Goal: Navigation & Orientation: Find specific page/section

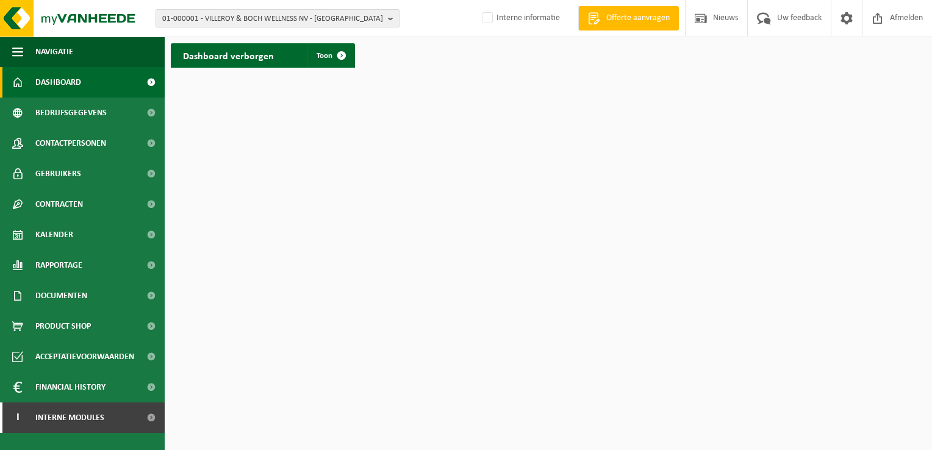
click at [391, 21] on b "button" at bounding box center [393, 18] width 11 height 17
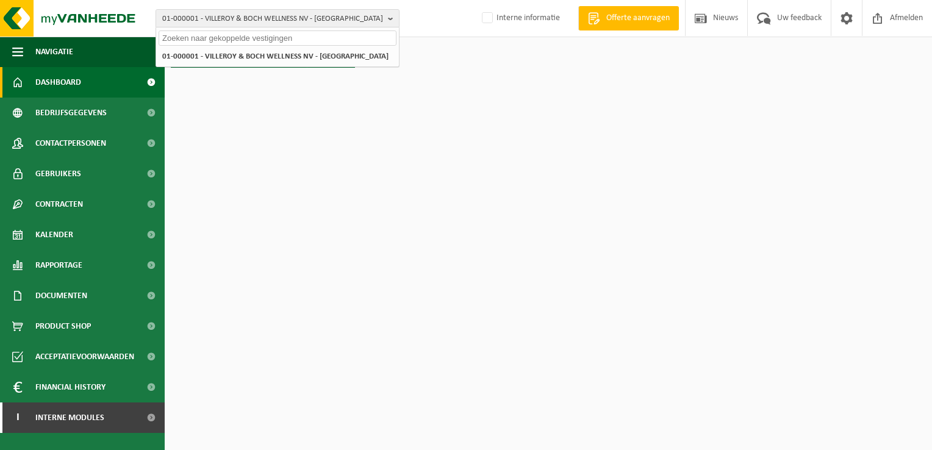
click at [353, 35] on input "text" at bounding box center [278, 37] width 238 height 15
paste input "01-053203"
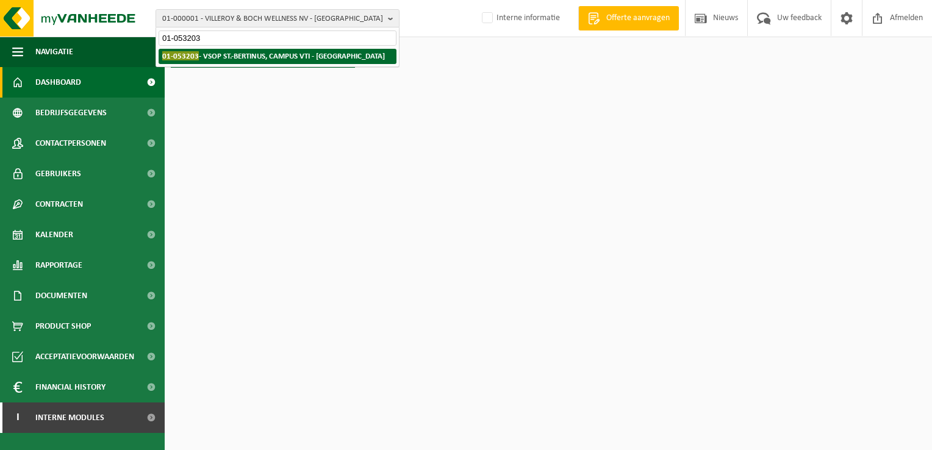
type input "01-053203"
click at [277, 53] on strong "01-053203 - VSOP ST.-BERTINUS, CAMPUS VTI - POPERINGE" at bounding box center [273, 55] width 223 height 9
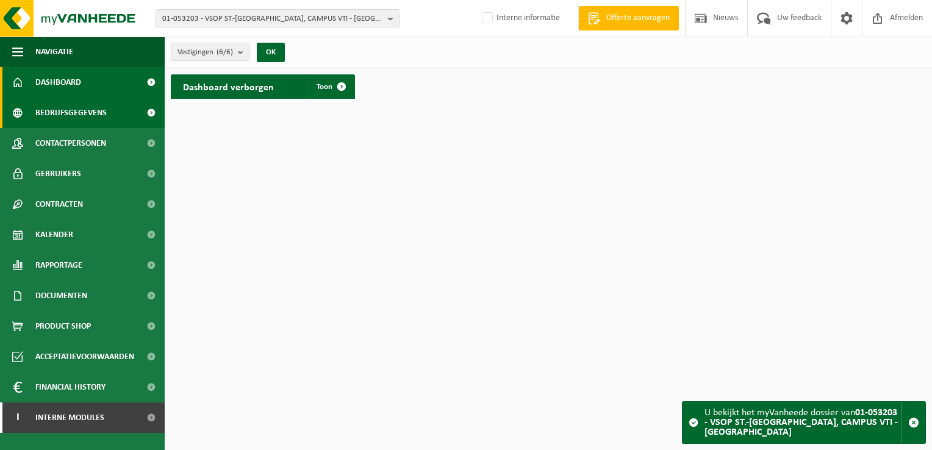
click at [90, 117] on span "Bedrijfsgegevens" at bounding box center [70, 113] width 71 height 30
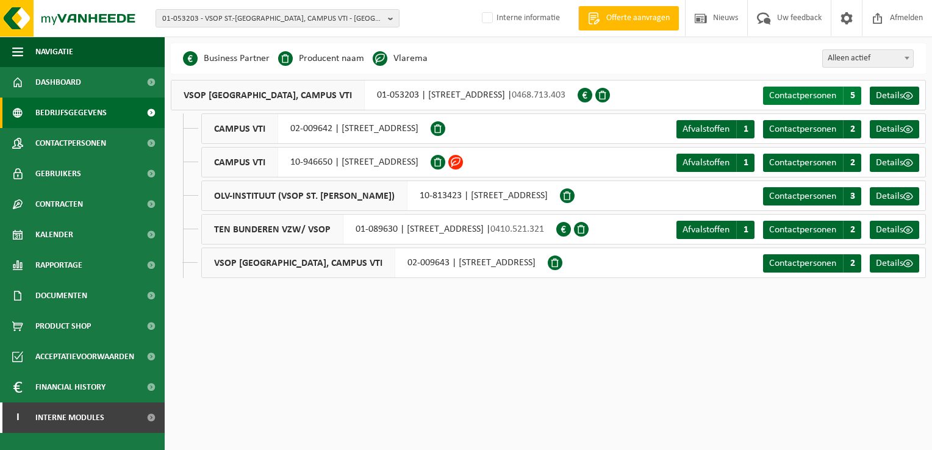
click at [797, 101] on span "Contactpersonen" at bounding box center [802, 96] width 67 height 10
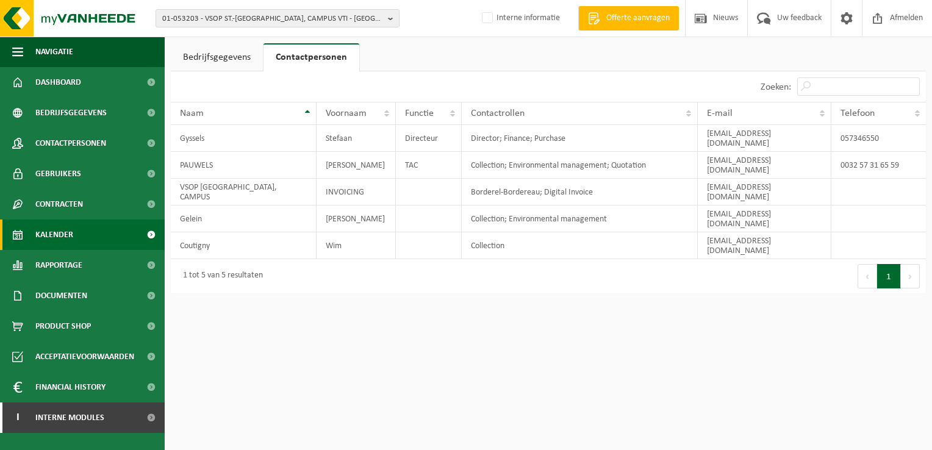
click at [73, 240] on link "Kalender" at bounding box center [82, 234] width 165 height 30
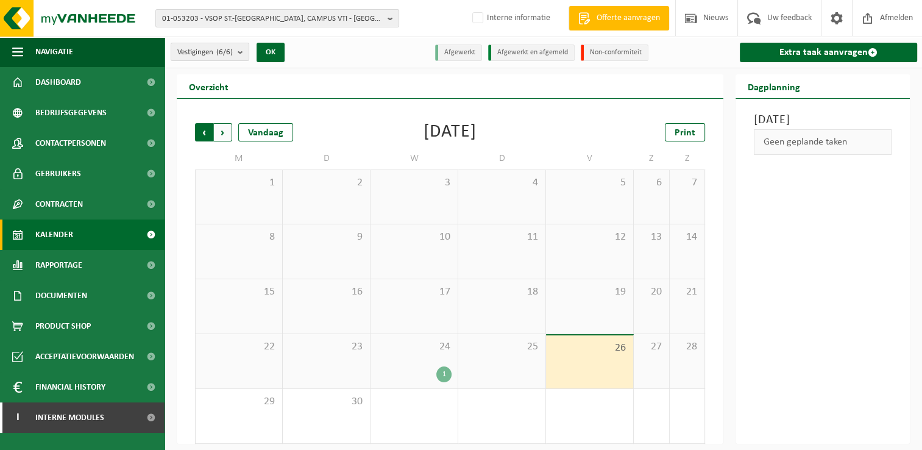
click at [223, 132] on span "Volgende" at bounding box center [223, 132] width 18 height 18
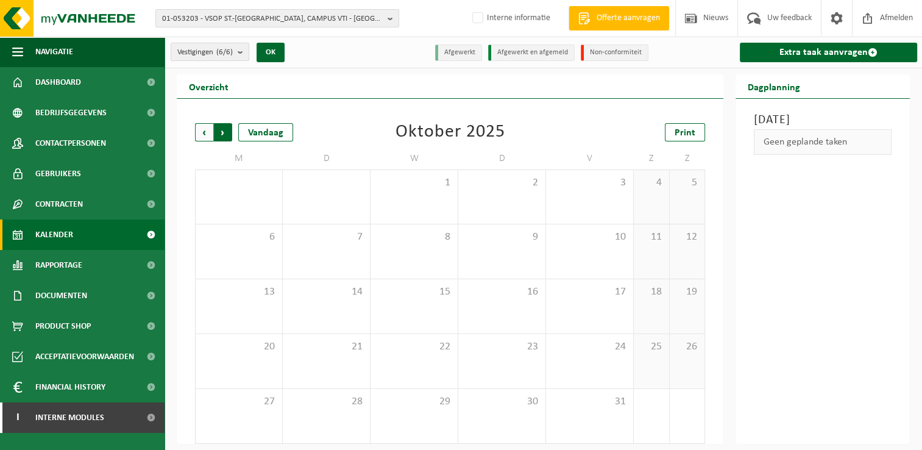
click at [207, 133] on span "Vorige" at bounding box center [204, 132] width 18 height 18
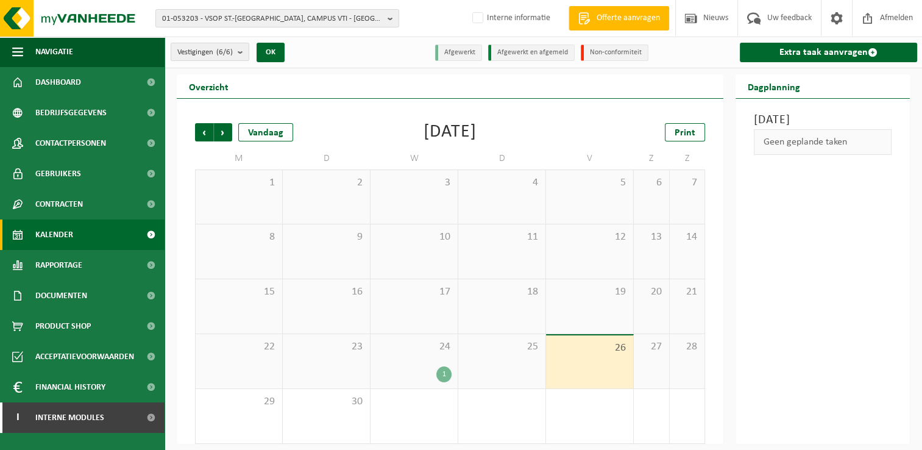
click at [401, 352] on span "24" at bounding box center [414, 346] width 75 height 13
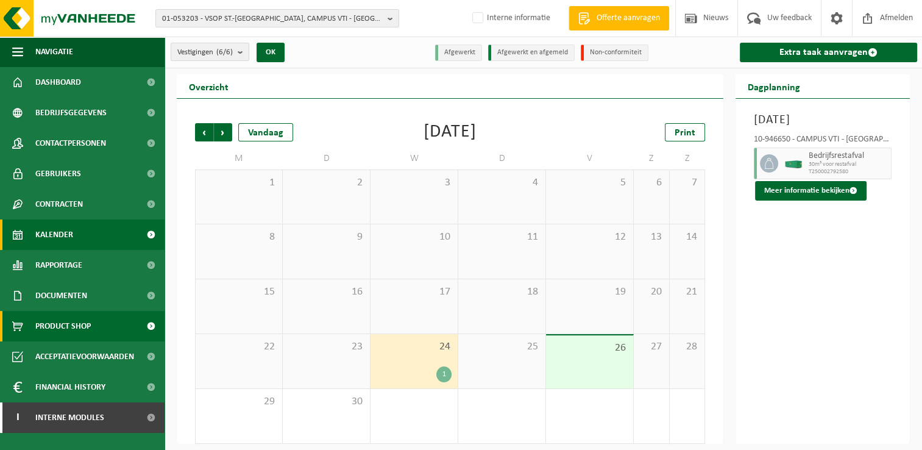
scroll to position [5, 0]
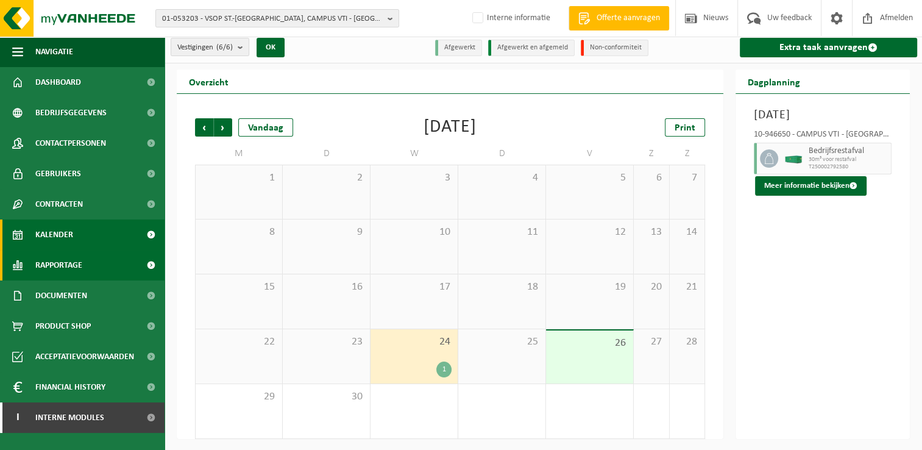
click at [68, 268] on span "Rapportage" at bounding box center [58, 265] width 47 height 30
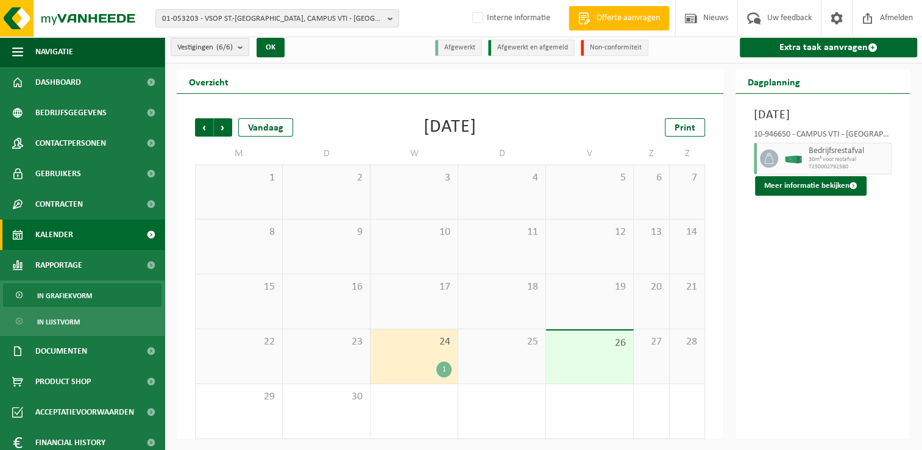
click at [68, 296] on span "In grafiekvorm" at bounding box center [64, 295] width 55 height 23
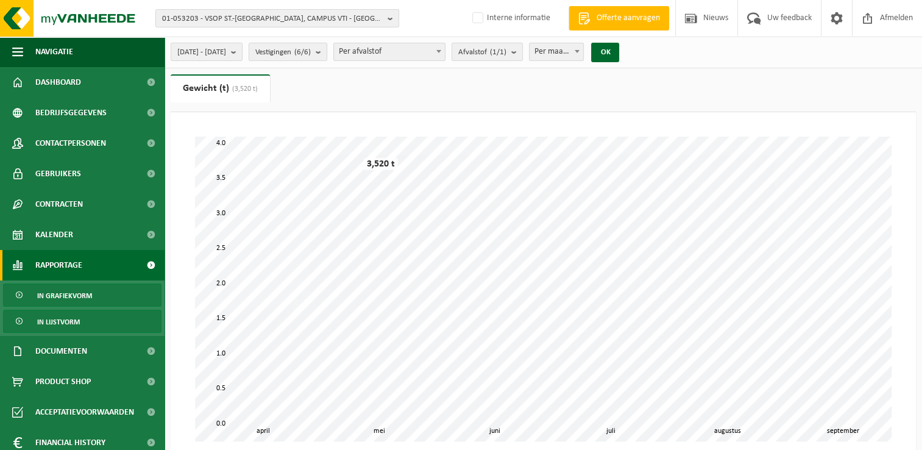
click at [66, 323] on span "In lijstvorm" at bounding box center [58, 321] width 43 height 23
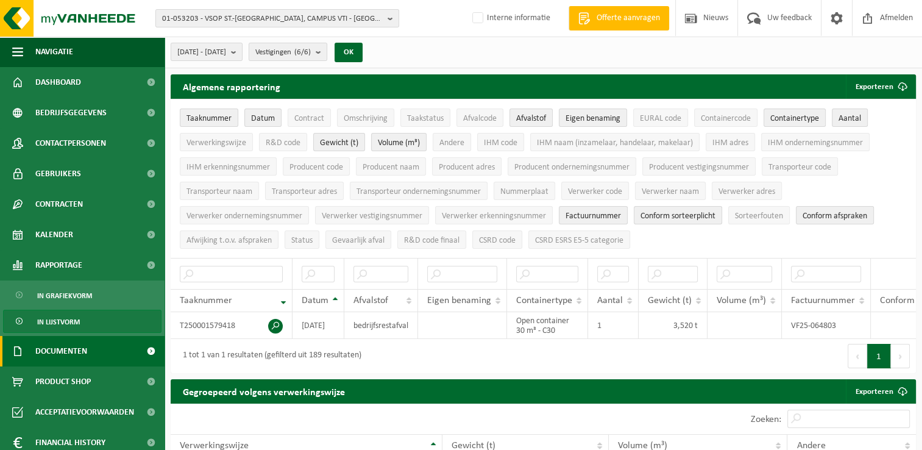
click at [64, 351] on span "Documenten" at bounding box center [61, 351] width 52 height 30
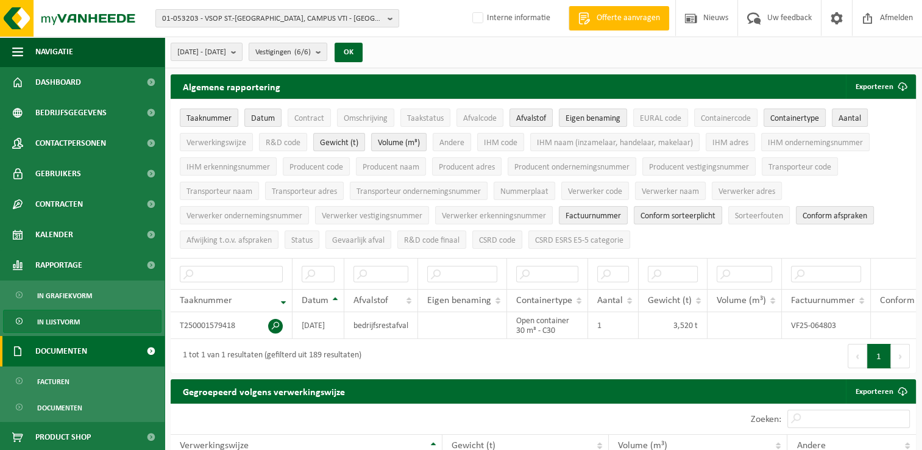
click at [64, 351] on span "Documenten" at bounding box center [61, 351] width 52 height 30
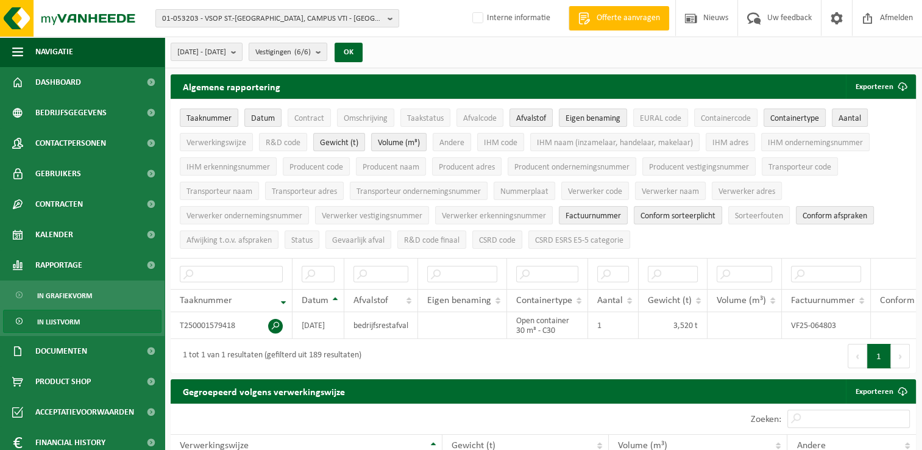
click at [58, 318] on span "In lijstvorm" at bounding box center [58, 321] width 43 height 23
click at [188, 45] on span "[DATE] - [DATE]" at bounding box center [201, 52] width 49 height 18
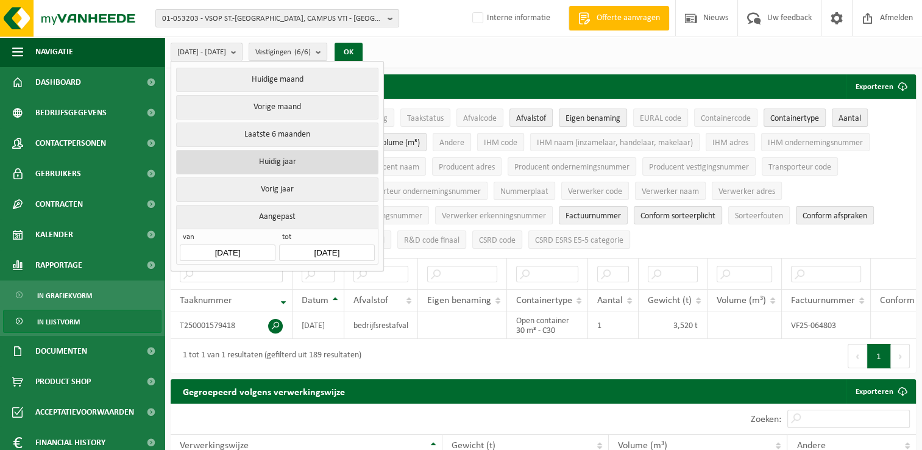
click at [303, 162] on button "Huidig jaar" at bounding box center [277, 162] width 202 height 24
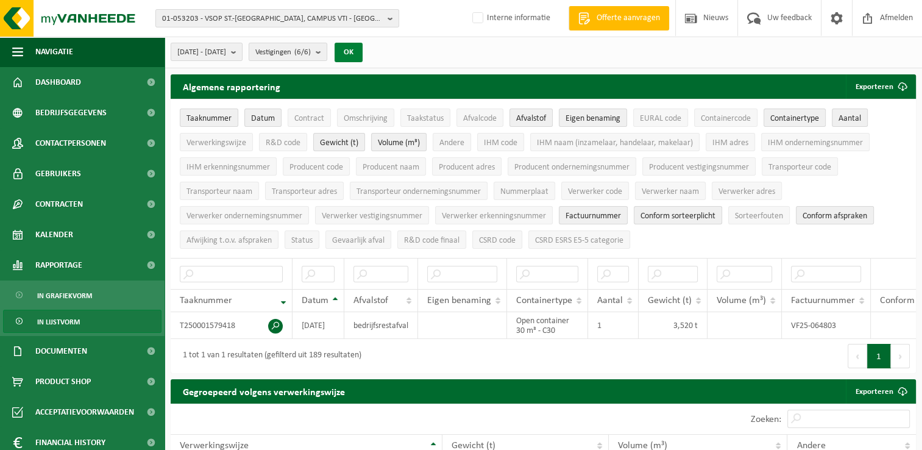
click at [363, 48] on button "OK" at bounding box center [349, 53] width 28 height 20
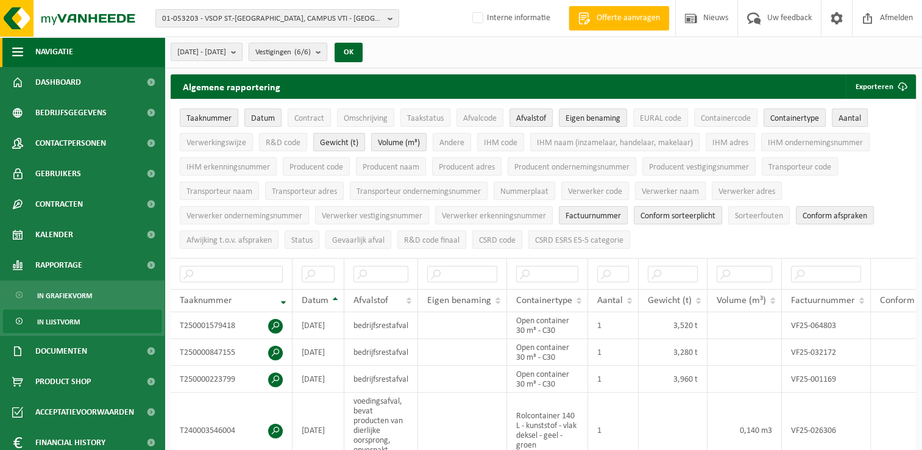
click at [18, 49] on span "button" at bounding box center [17, 52] width 11 height 30
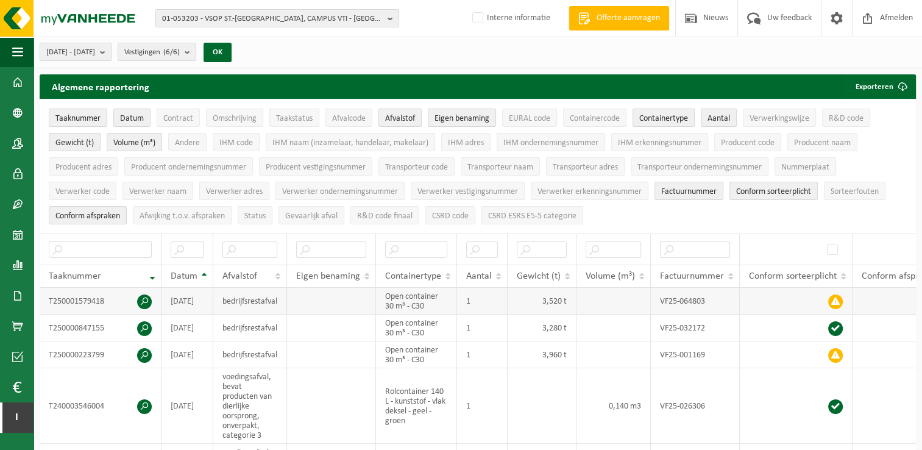
click at [145, 301] on span at bounding box center [144, 301] width 15 height 15
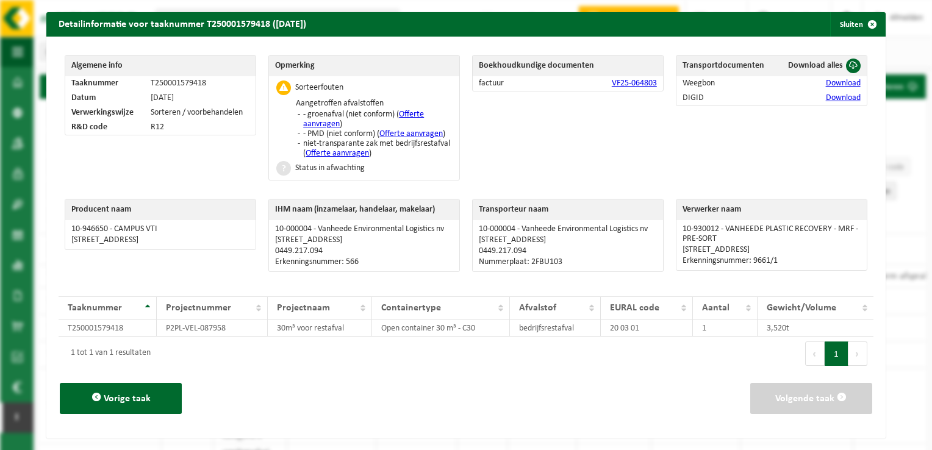
click at [866, 27] on span "button" at bounding box center [872, 24] width 24 height 24
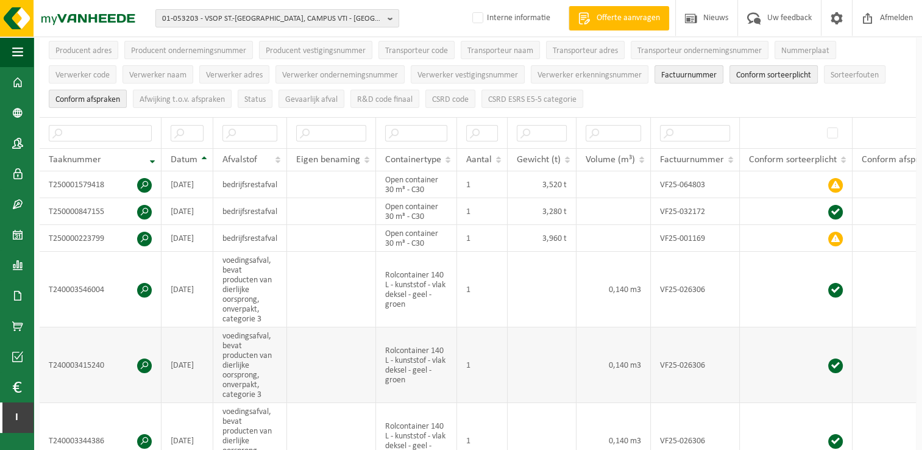
scroll to position [122, 0]
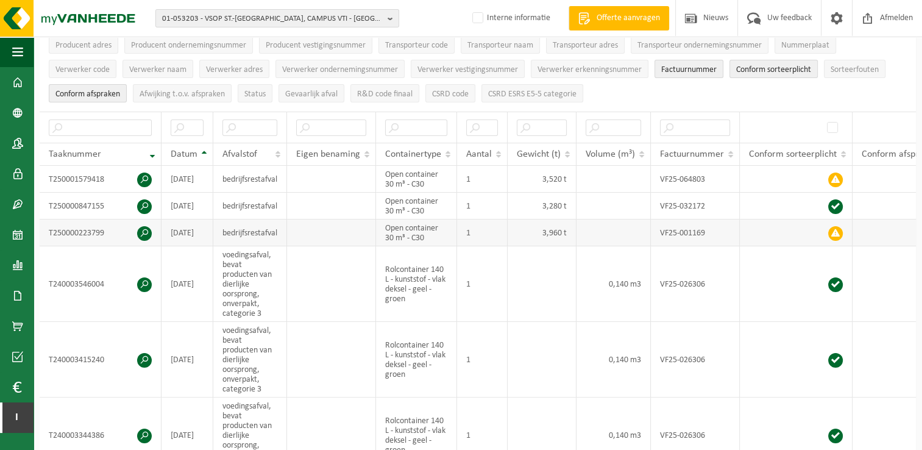
click at [145, 234] on span at bounding box center [144, 233] width 15 height 15
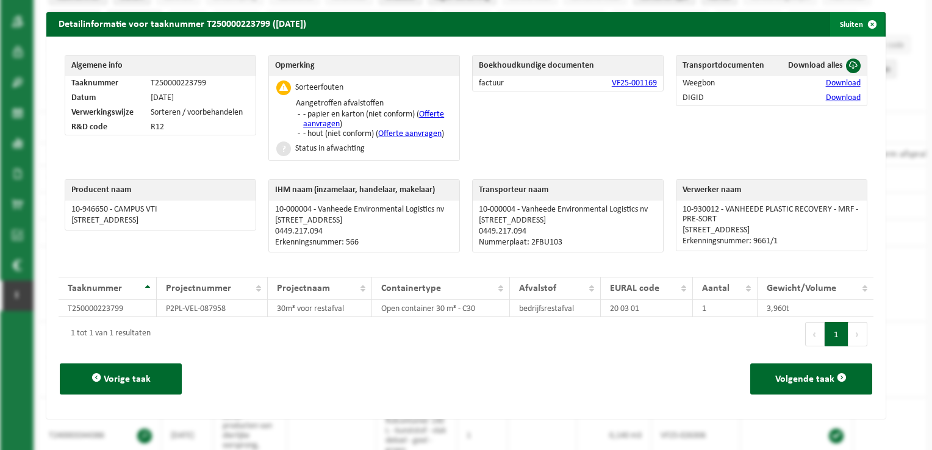
click at [860, 23] on span "button" at bounding box center [872, 24] width 24 height 24
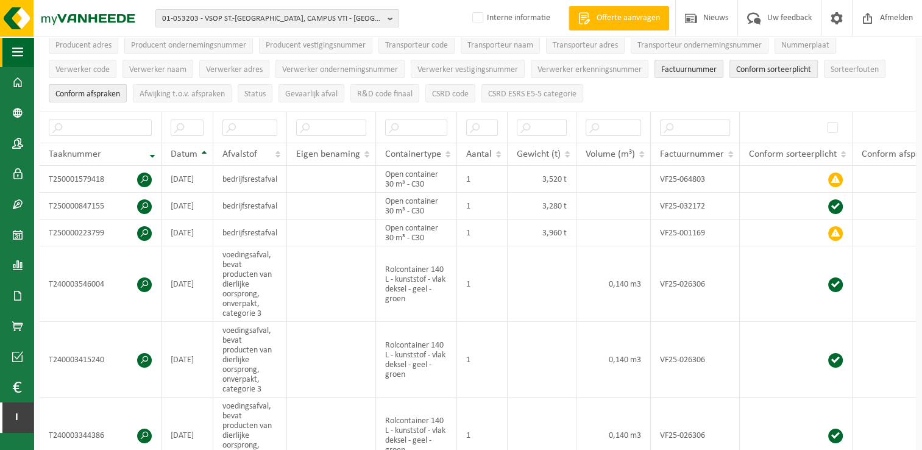
click at [15, 55] on span "button" at bounding box center [17, 52] width 11 height 30
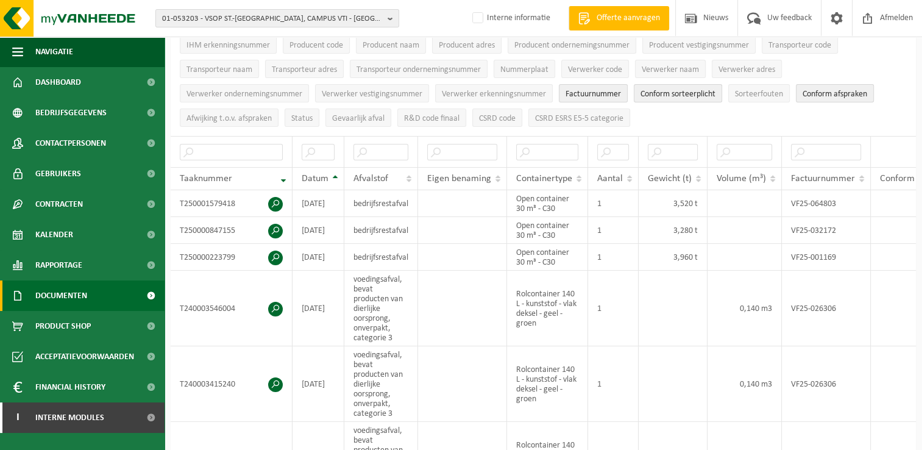
click at [63, 294] on span "Documenten" at bounding box center [61, 295] width 52 height 30
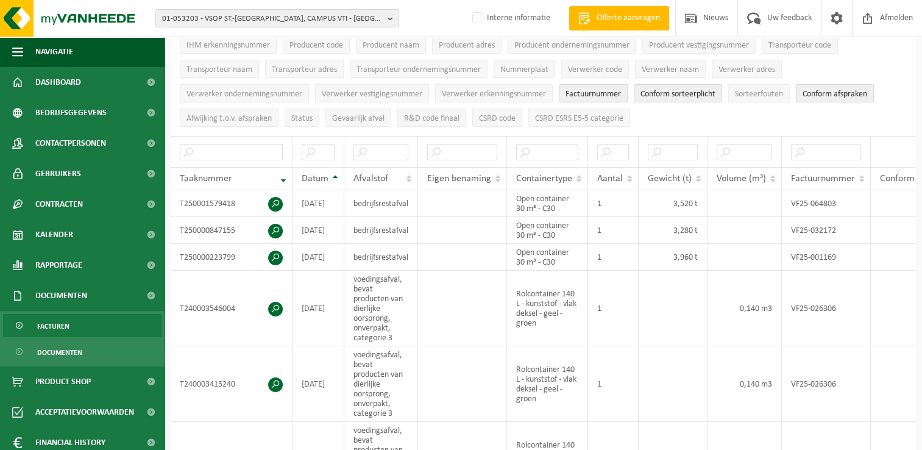
click at [54, 323] on span "Facturen" at bounding box center [53, 326] width 32 height 23
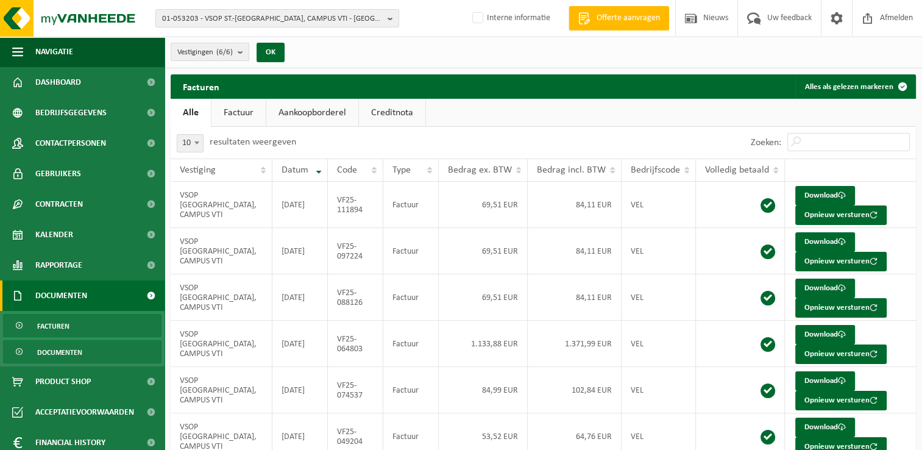
click at [60, 352] on span "Documenten" at bounding box center [59, 352] width 45 height 23
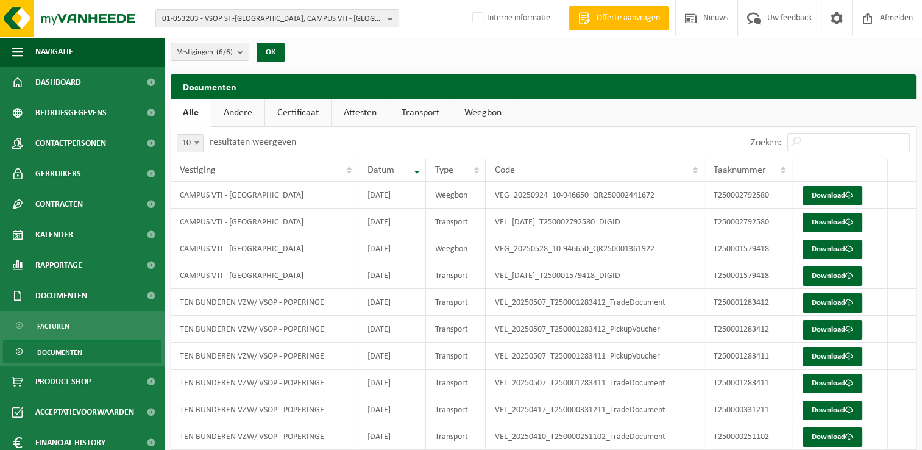
click at [313, 118] on link "Certificaat" at bounding box center [298, 113] width 66 height 28
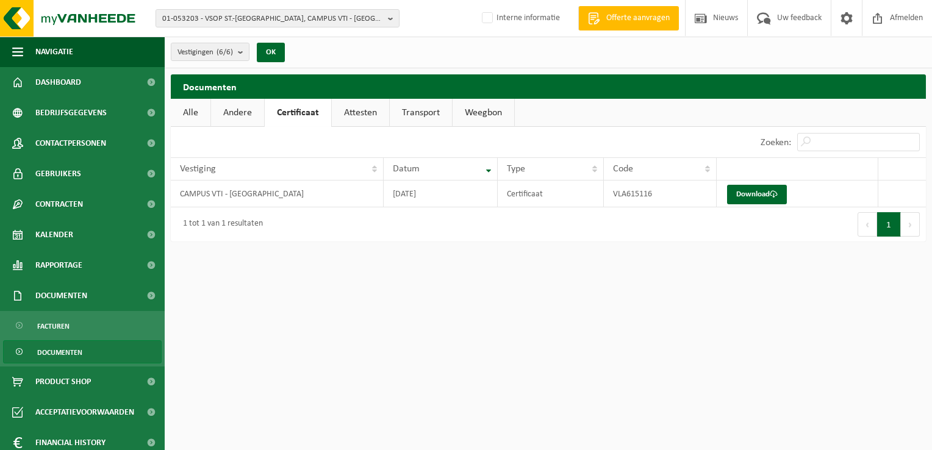
scroll to position [38, 0]
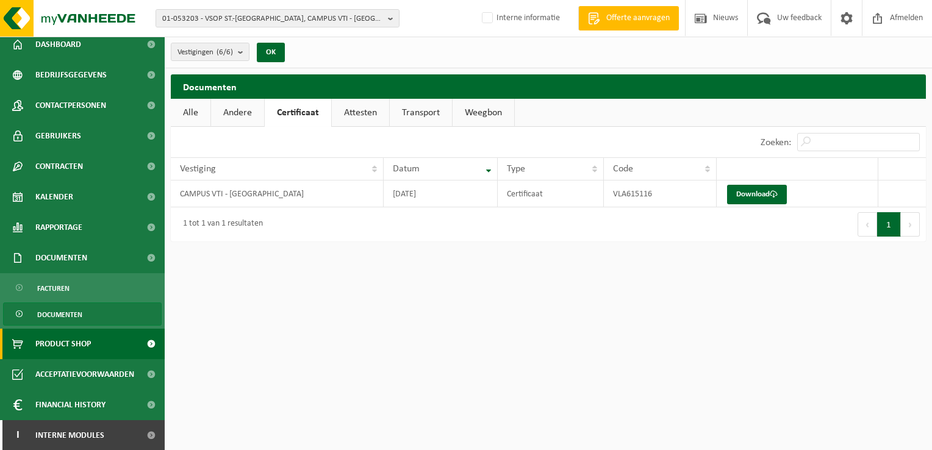
click at [90, 352] on span "Product Shop" at bounding box center [62, 344] width 55 height 30
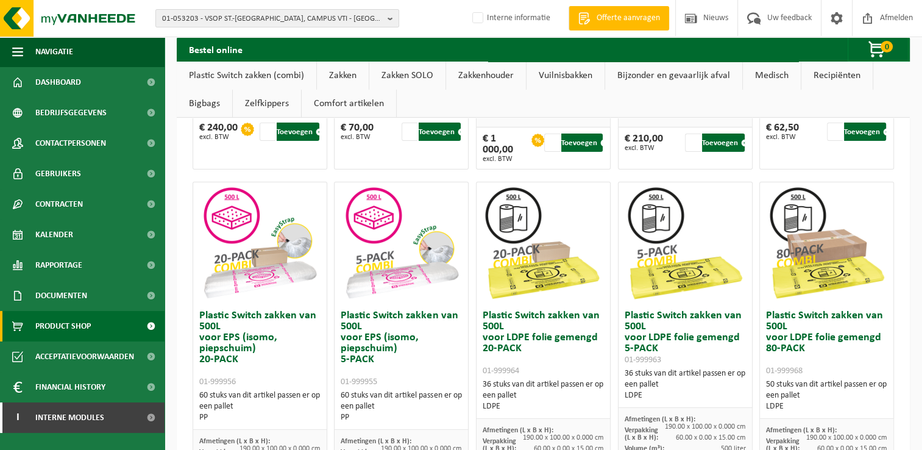
scroll to position [488, 0]
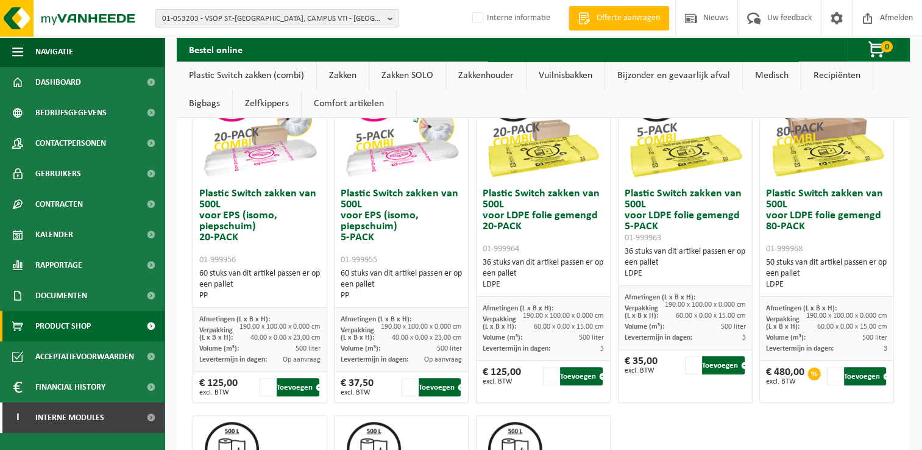
click at [344, 83] on link "Zakken" at bounding box center [343, 76] width 52 height 28
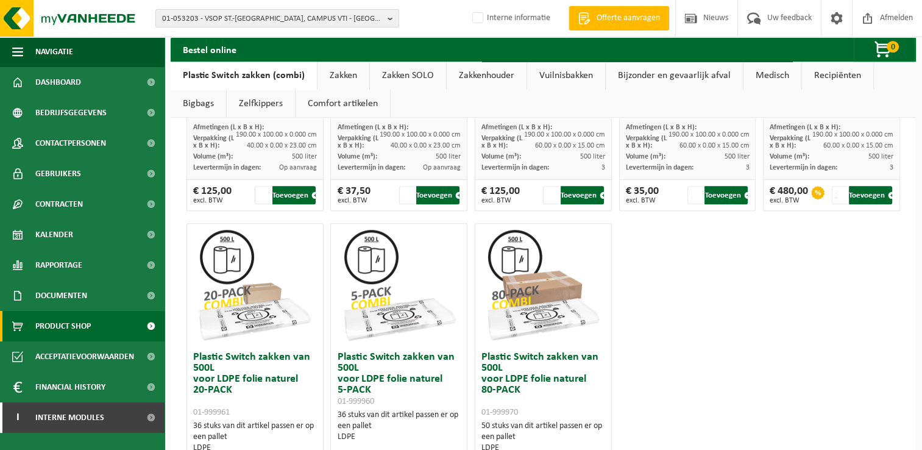
scroll to position [700, 0]
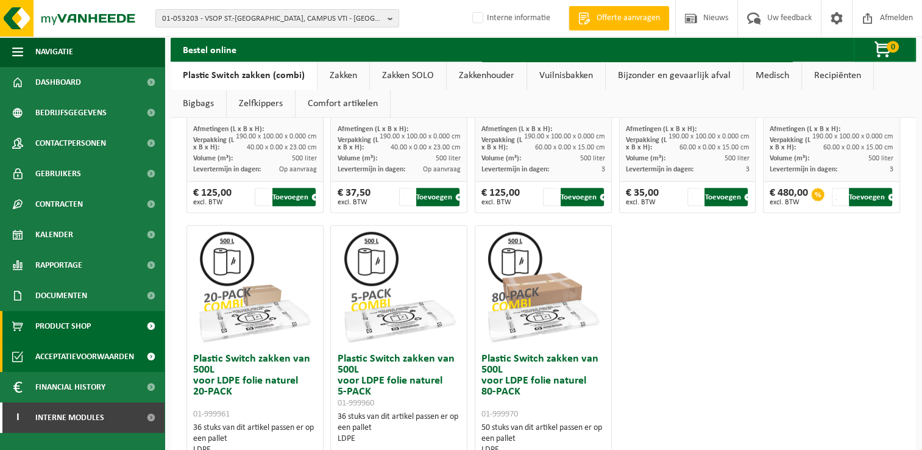
click at [90, 355] on span "Acceptatievoorwaarden" at bounding box center [84, 356] width 99 height 30
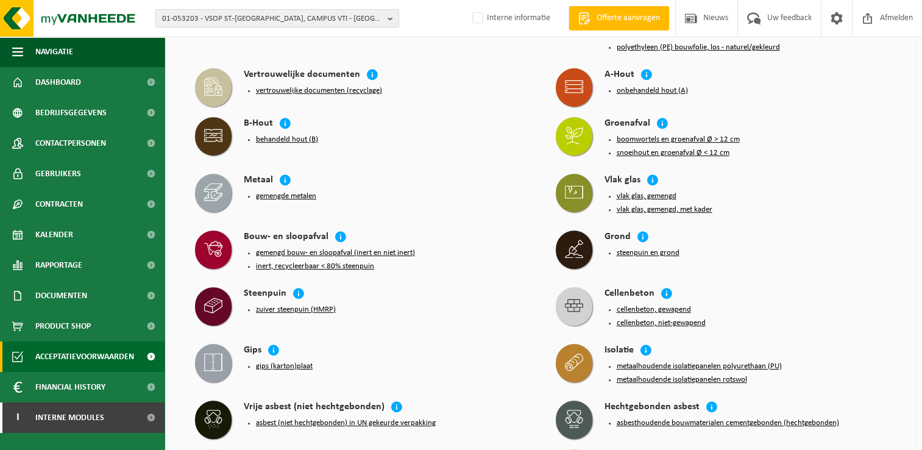
scroll to position [488, 0]
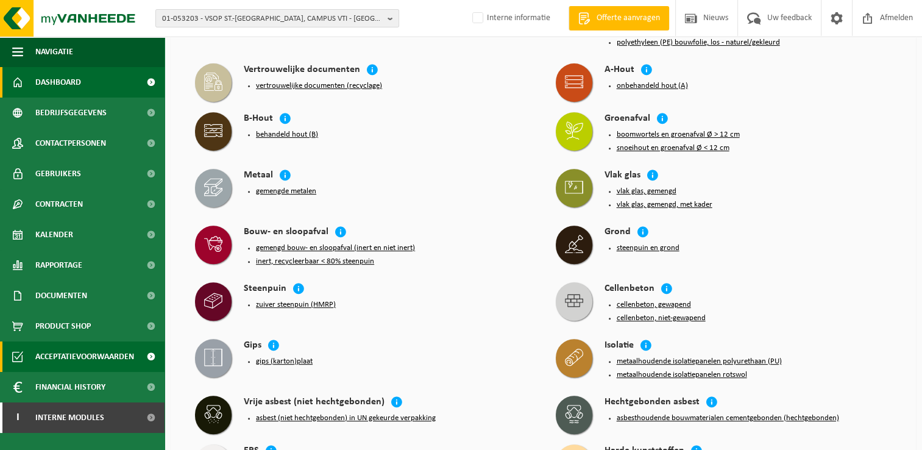
click at [55, 84] on span "Dashboard" at bounding box center [58, 82] width 46 height 30
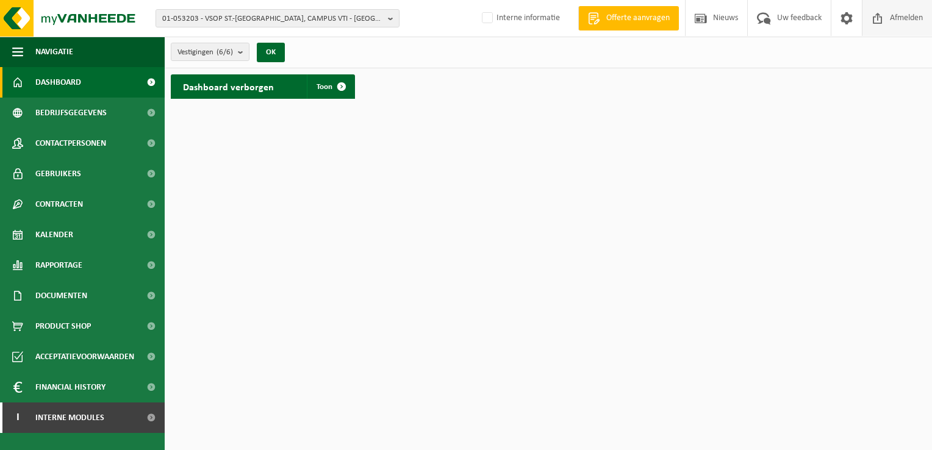
click at [903, 19] on span "Afmelden" at bounding box center [905, 18] width 39 height 36
